Goal: Use online tool/utility: Utilize a website feature to perform a specific function

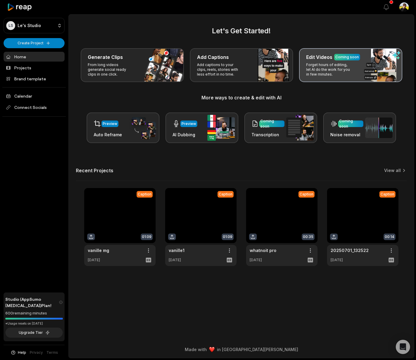
click at [334, 77] on p "Forget hours of editing, let AI do the work for you in few minutes." at bounding box center [330, 70] width 46 height 14
click at [322, 64] on p "Forget hours of editing, let AI do the work for you in few minutes." at bounding box center [330, 70] width 46 height 14
click at [324, 64] on p "Forget hours of editing, let AI do the work for you in few minutes." at bounding box center [330, 70] width 46 height 14
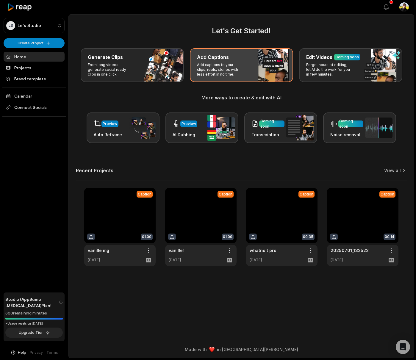
click at [248, 66] on div "Add Captions Add captions to your clips, reels, stories with less effort in no …" at bounding box center [241, 65] width 103 height 34
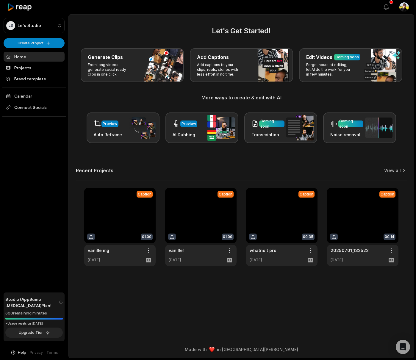
click at [394, 166] on div "Let's Get Started! Generate Clips From long videos generate social ready clips …" at bounding box center [242, 146] width 346 height 241
click at [396, 169] on link "View all" at bounding box center [393, 171] width 17 height 6
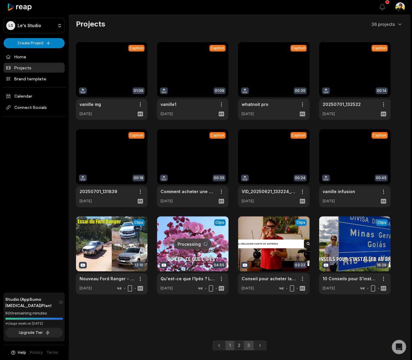
click at [248, 347] on link "3" at bounding box center [249, 346] width 10 height 10
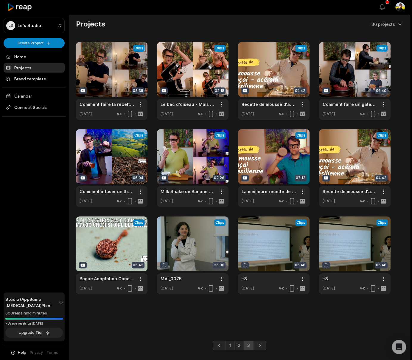
click at [237, 344] on link "2" at bounding box center [239, 346] width 10 height 10
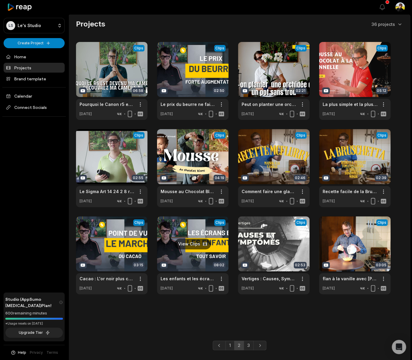
click at [180, 229] on link at bounding box center [192, 256] width 71 height 78
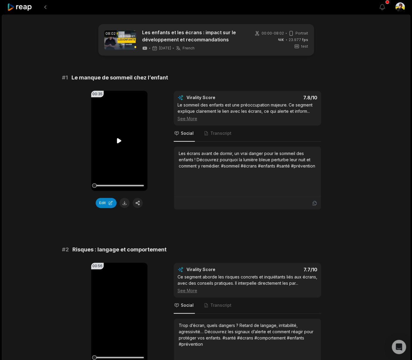
click at [119, 137] on icon at bounding box center [119, 140] width 7 height 7
